Goal: Task Accomplishment & Management: Use online tool/utility

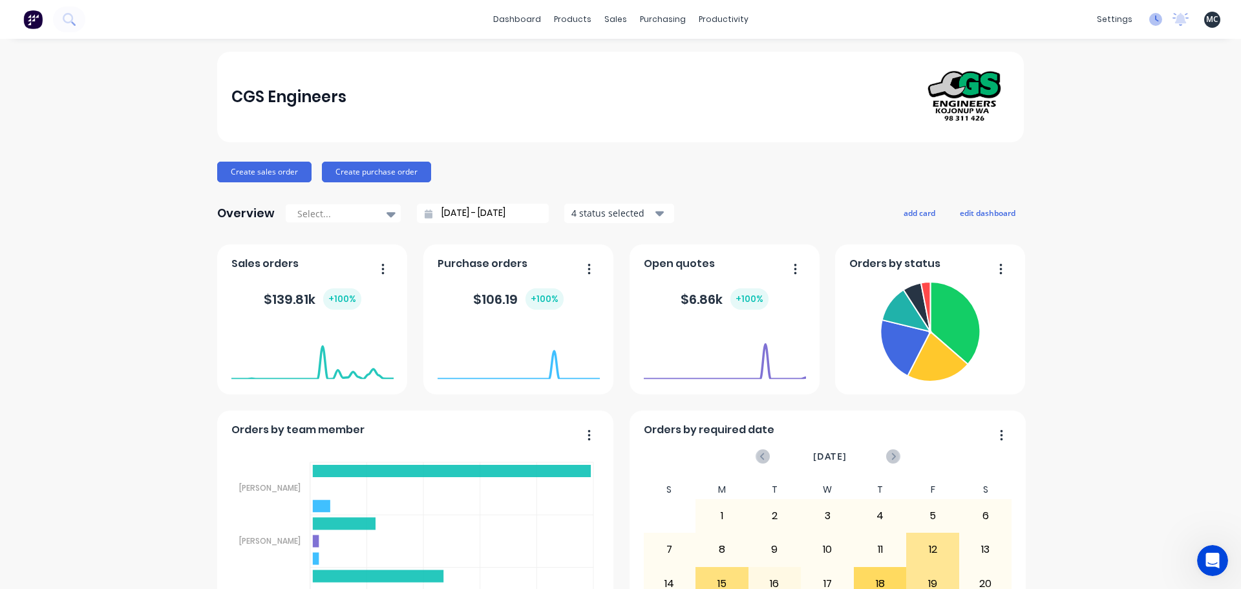
click at [1150, 19] on icon at bounding box center [1156, 19] width 13 height 13
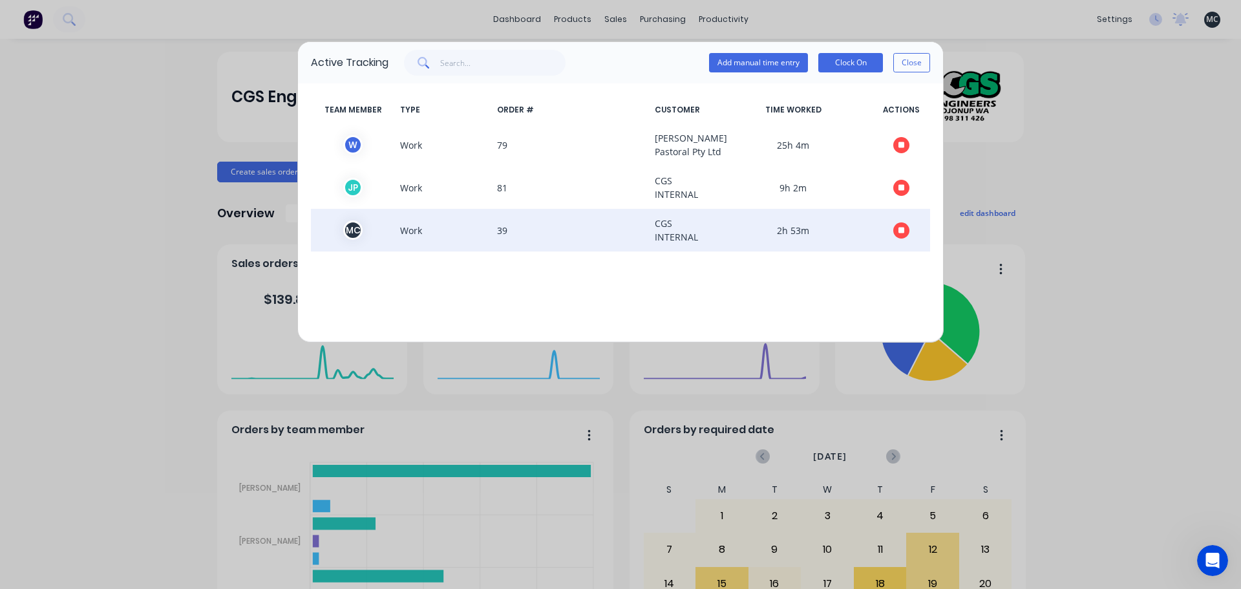
click at [903, 233] on icon "button" at bounding box center [902, 230] width 6 height 6
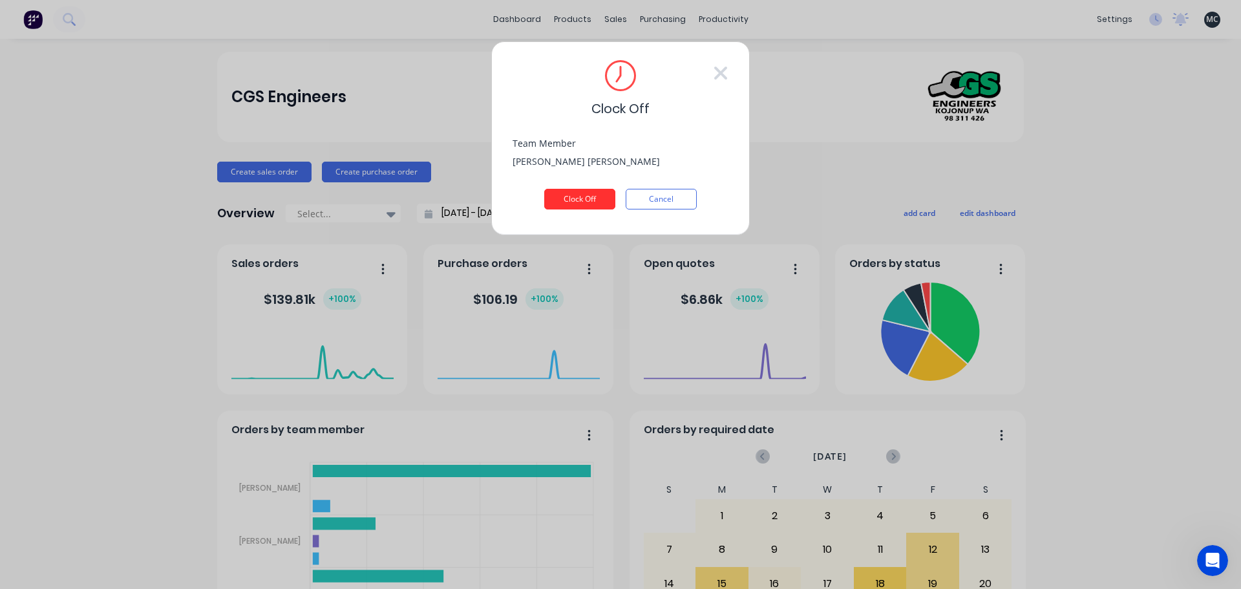
click at [593, 197] on button "Clock Off" at bounding box center [579, 199] width 71 height 21
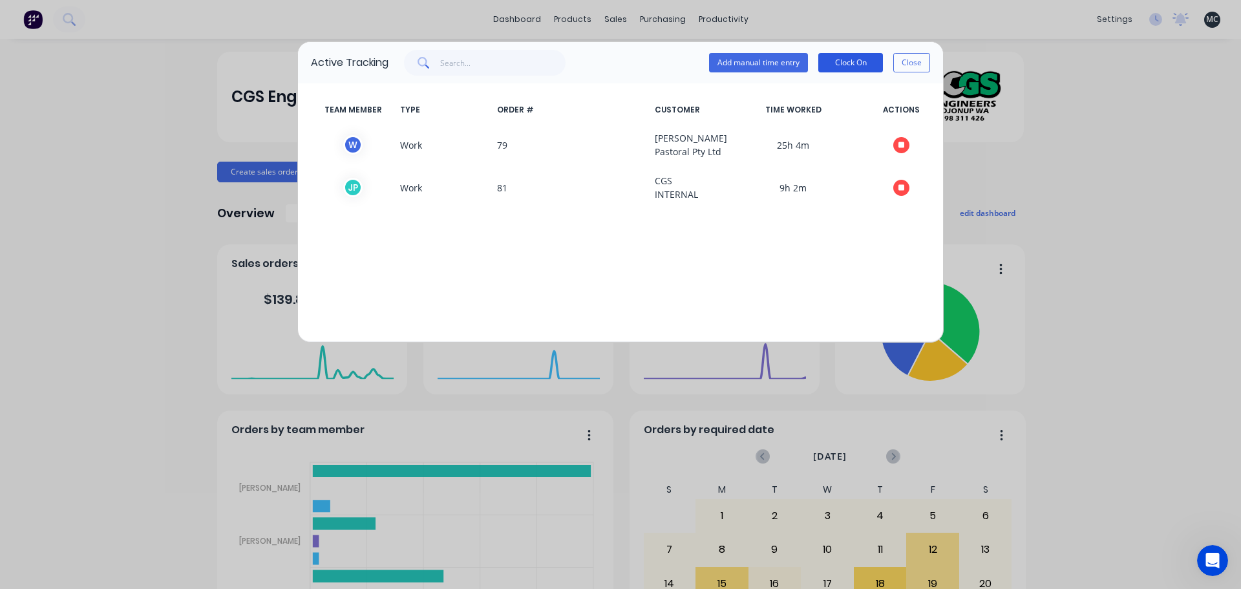
click at [859, 61] on button "Clock On" at bounding box center [851, 62] width 65 height 19
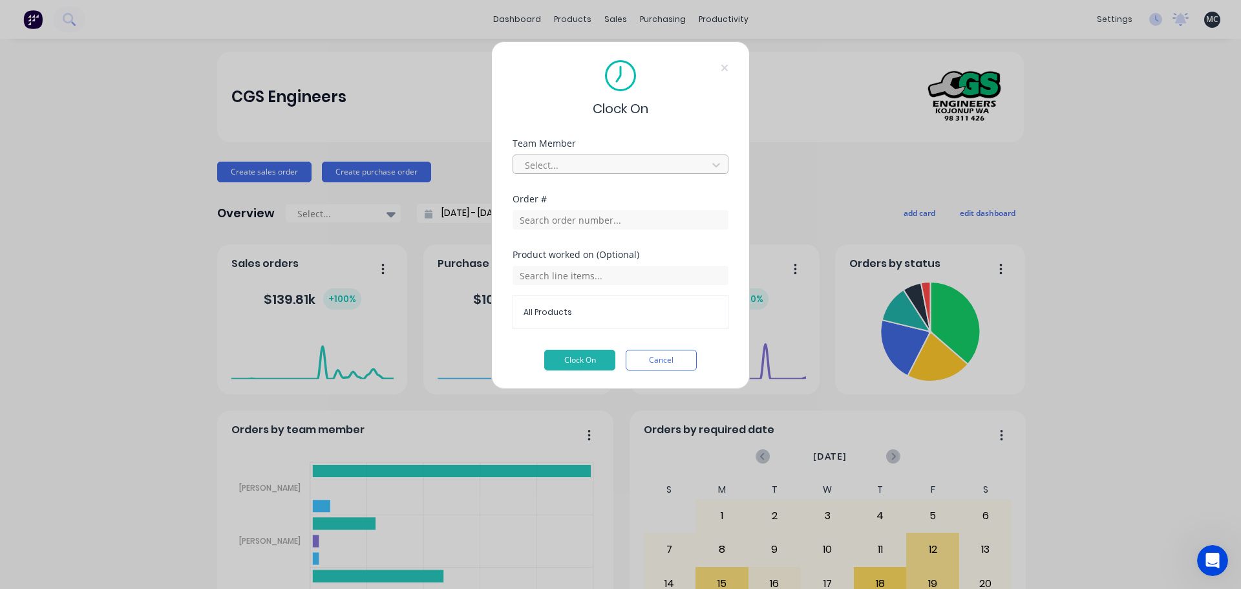
click at [583, 163] on div at bounding box center [612, 165] width 177 height 16
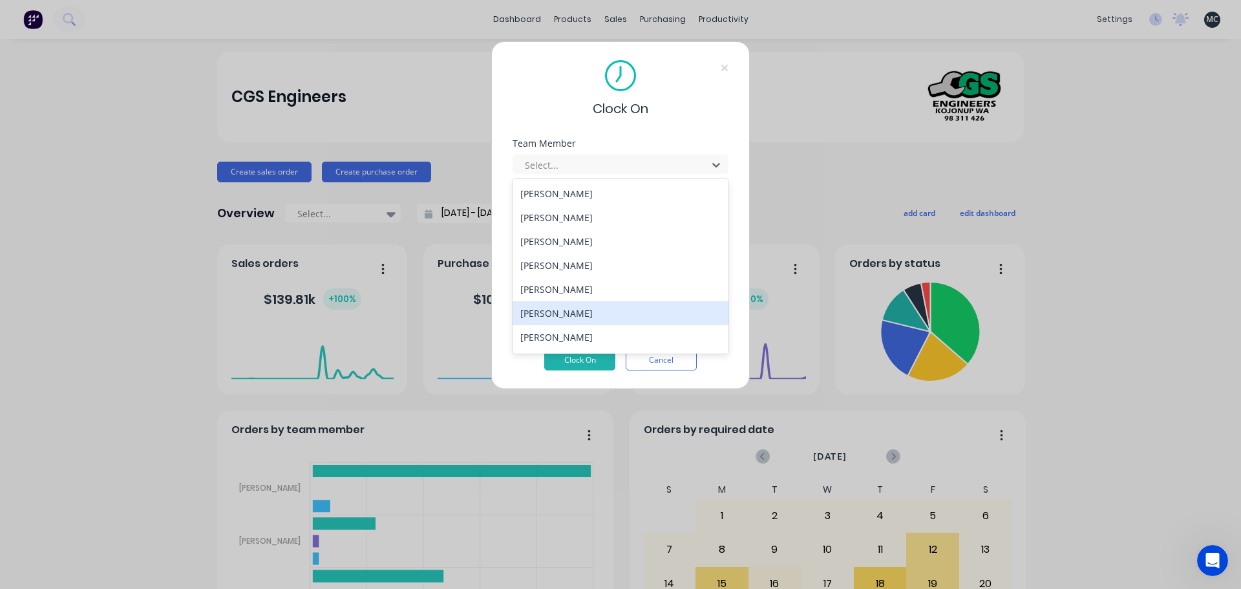
click at [570, 313] on div "[PERSON_NAME]" at bounding box center [621, 313] width 216 height 24
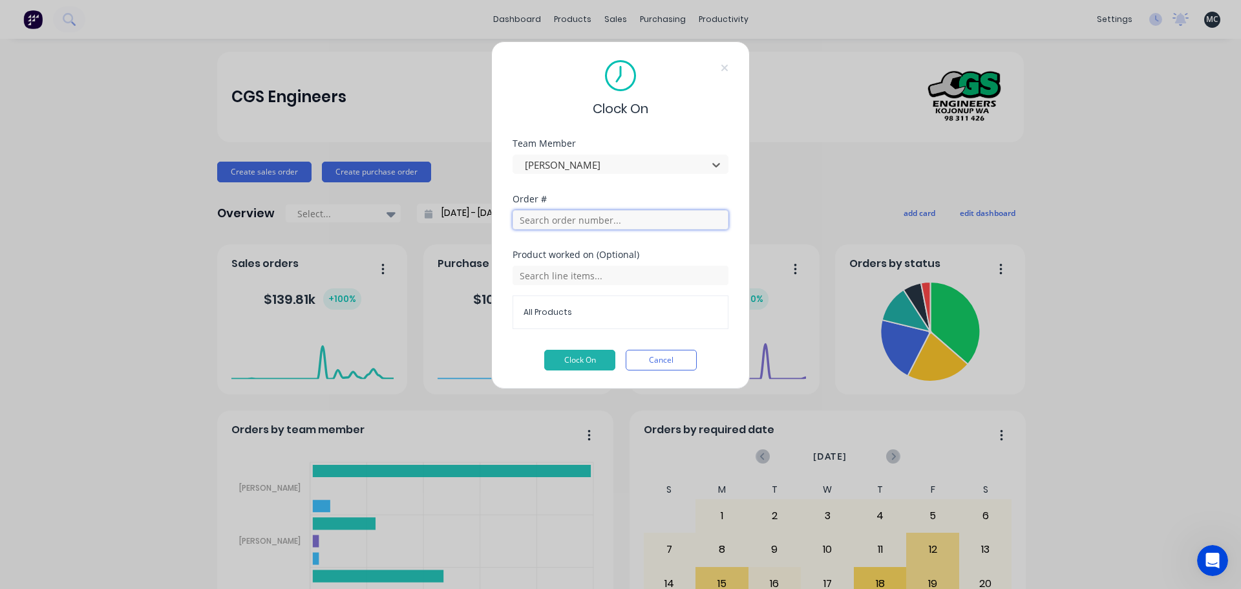
click at [579, 215] on input "text" at bounding box center [621, 219] width 216 height 19
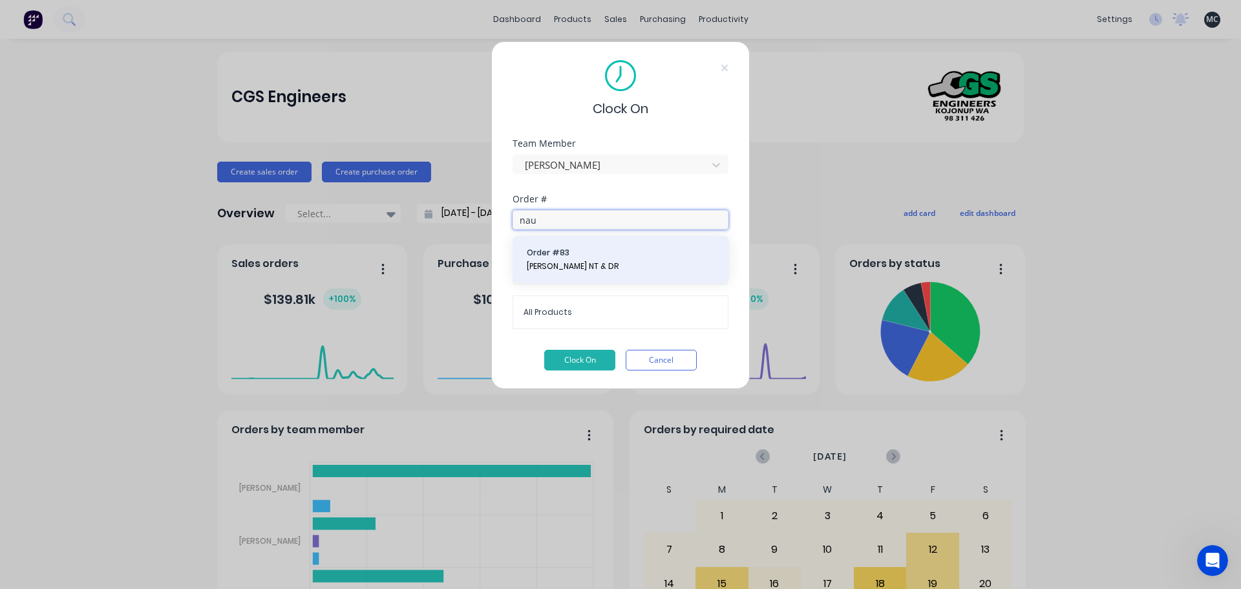
type input "nau"
click at [566, 258] on span "Order # 83" at bounding box center [621, 253] width 188 height 12
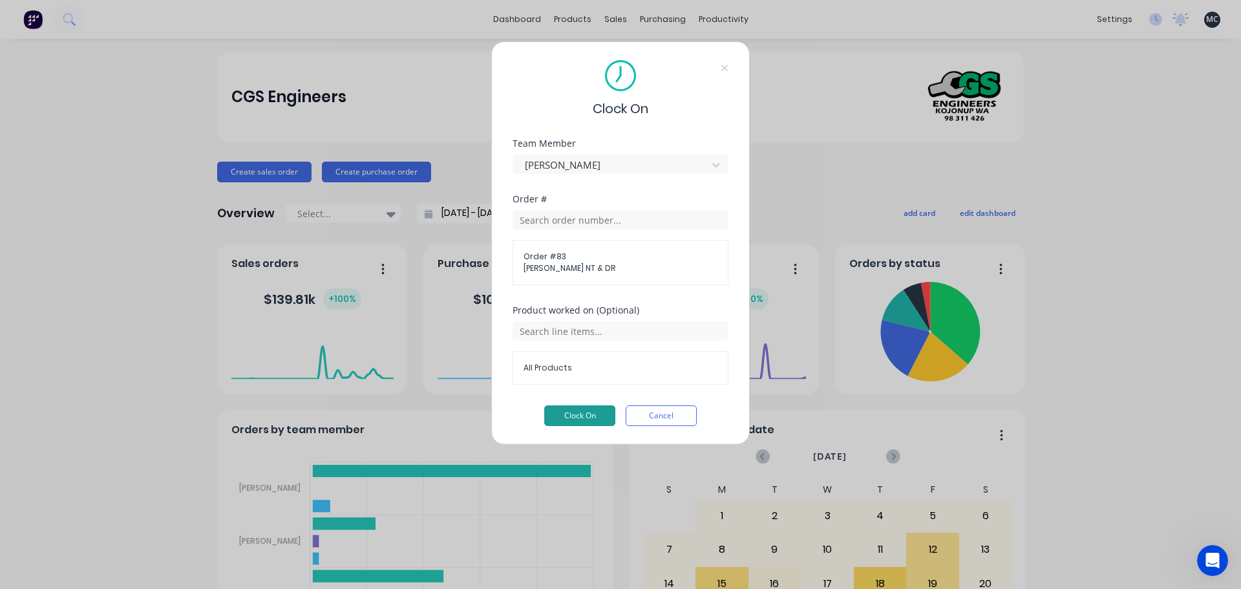
click at [584, 420] on button "Clock On" at bounding box center [579, 415] width 71 height 21
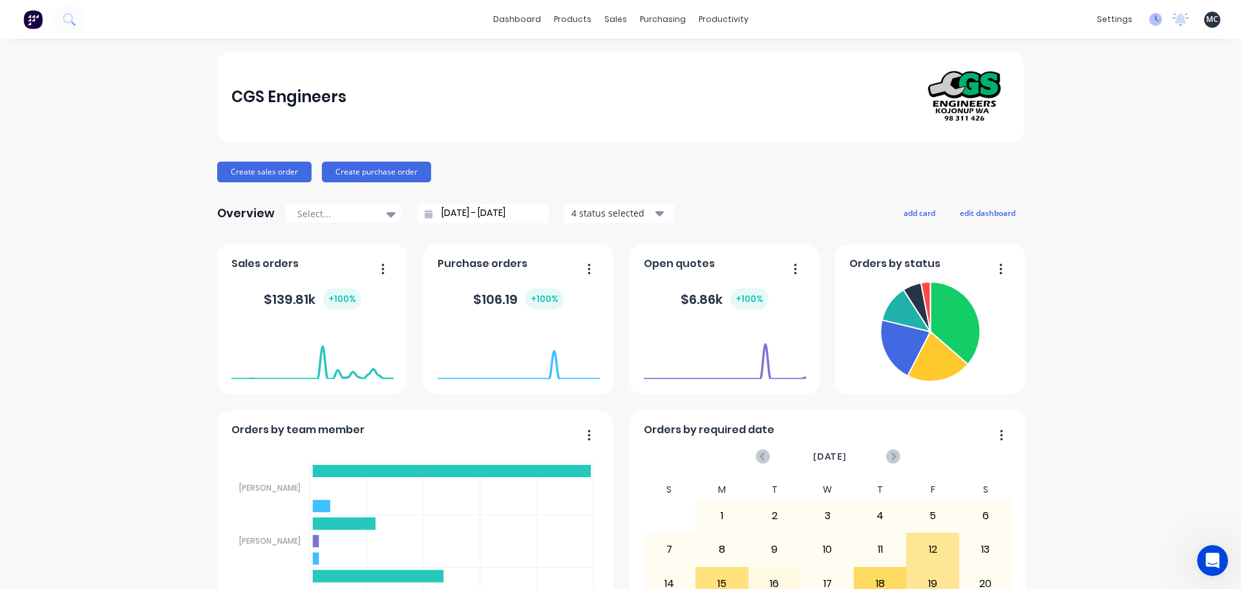
click at [1150, 21] on icon at bounding box center [1156, 19] width 13 height 13
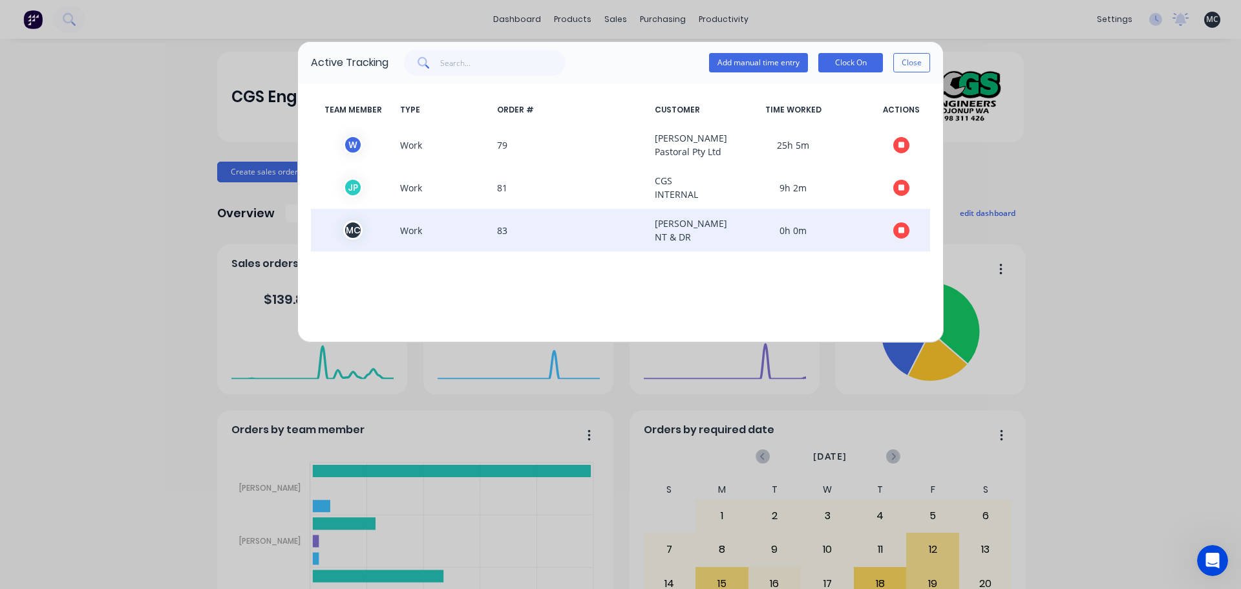
click at [903, 233] on icon "button" at bounding box center [902, 230] width 6 height 6
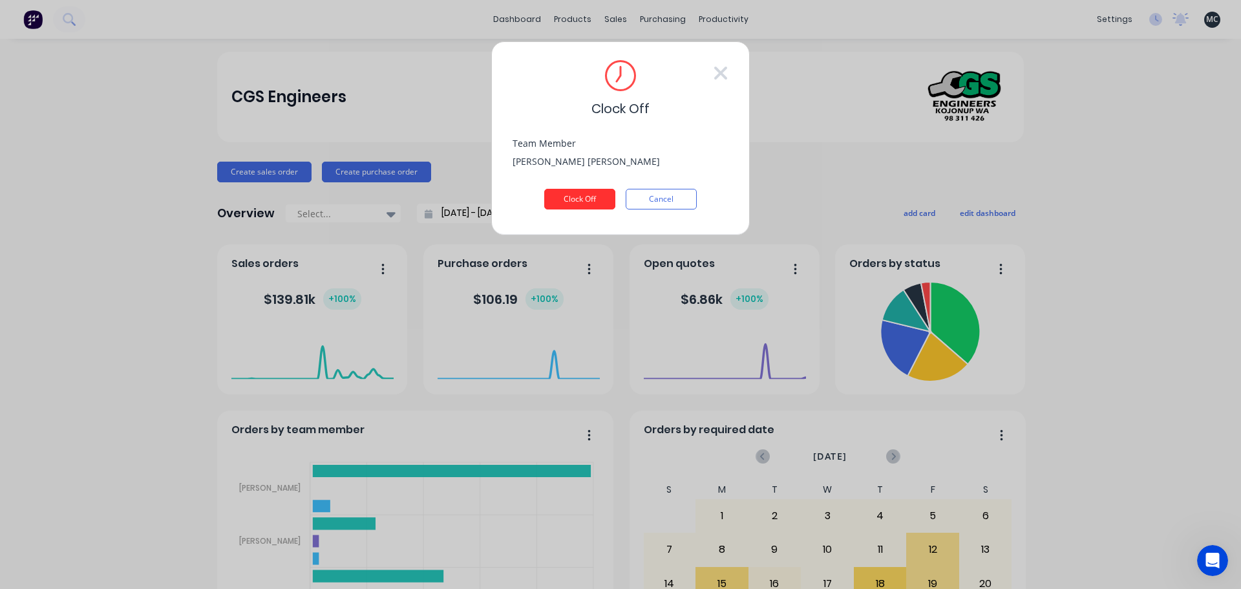
click at [577, 198] on button "Clock Off" at bounding box center [579, 199] width 71 height 21
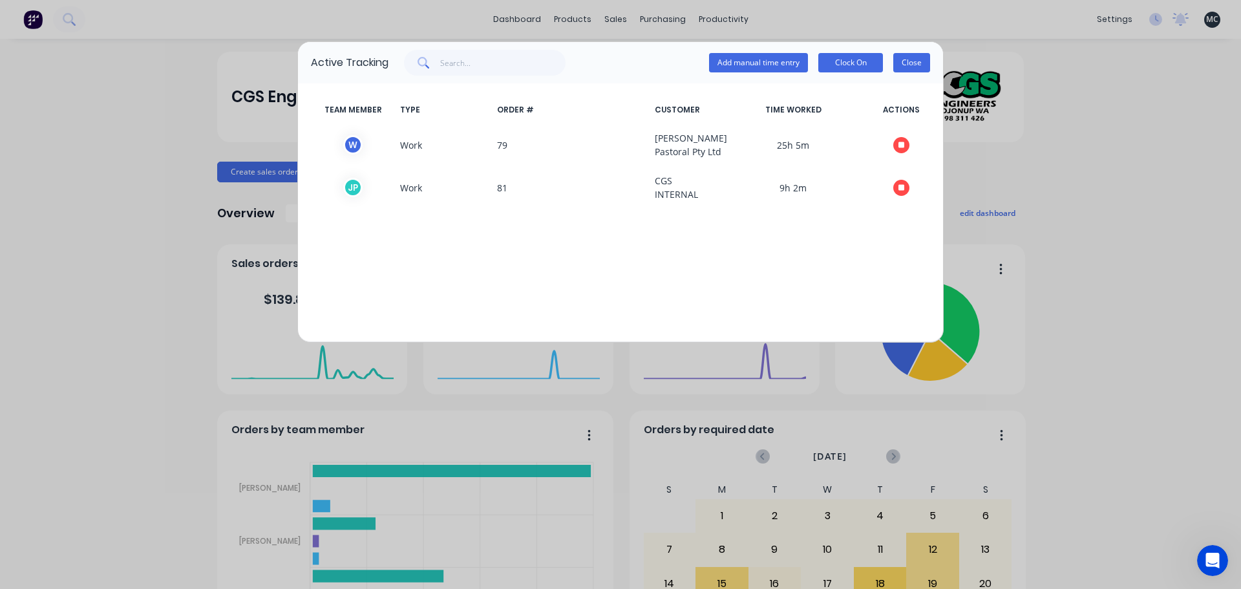
click at [908, 59] on button "Close" at bounding box center [912, 62] width 37 height 19
